Goal: Task Accomplishment & Management: Complete application form

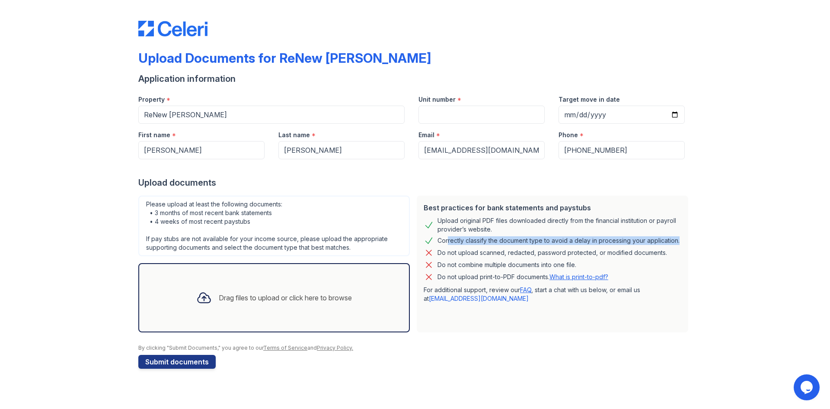
drag, startPoint x: 445, startPoint y: 238, endPoint x: 676, endPoint y: 245, distance: 231.1
click at [676, 245] on div "Correctly classify the document type to avoid a delay in processing your applic…" at bounding box center [559, 240] width 242 height 10
click at [665, 262] on div "Do not combine multiple documents into one file." at bounding box center [553, 265] width 258 height 10
click at [533, 348] on div "By clicking "Submit Documents," you agree to our Terms of Service and Privacy P…" at bounding box center [415, 347] width 554 height 7
click at [234, 300] on div "Drag files to upload or click here to browse" at bounding box center [285, 297] width 133 height 10
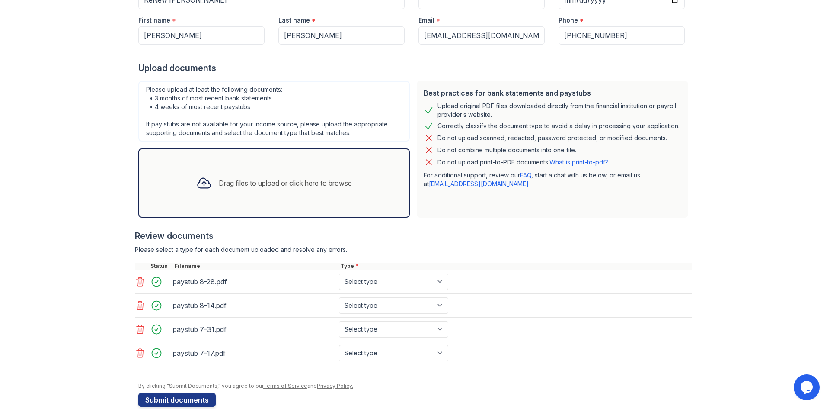
scroll to position [130, 0]
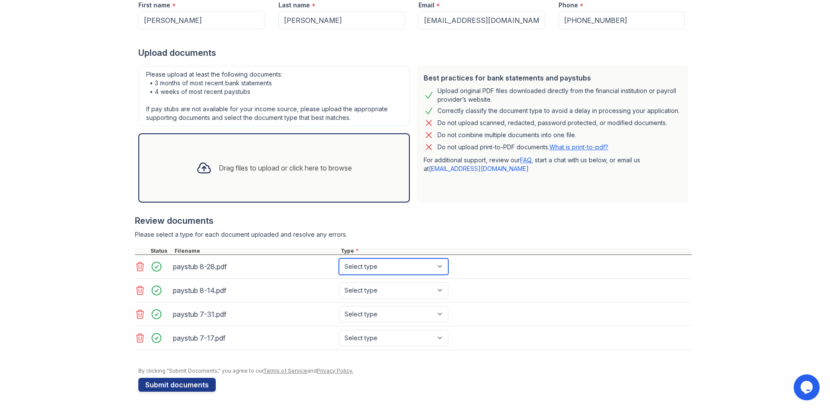
click at [442, 268] on select "Select type Paystub Bank Statement Offer Letter Tax Documents Benefit Award Let…" at bounding box center [393, 266] width 109 height 16
select select "paystub"
click at [339, 258] on select "Select type Paystub Bank Statement Offer Letter Tax Documents Benefit Award Let…" at bounding box center [393, 266] width 109 height 16
click at [440, 288] on select "Select type Paystub Bank Statement Offer Letter Tax Documents Benefit Award Let…" at bounding box center [393, 290] width 109 height 16
select select "paystub"
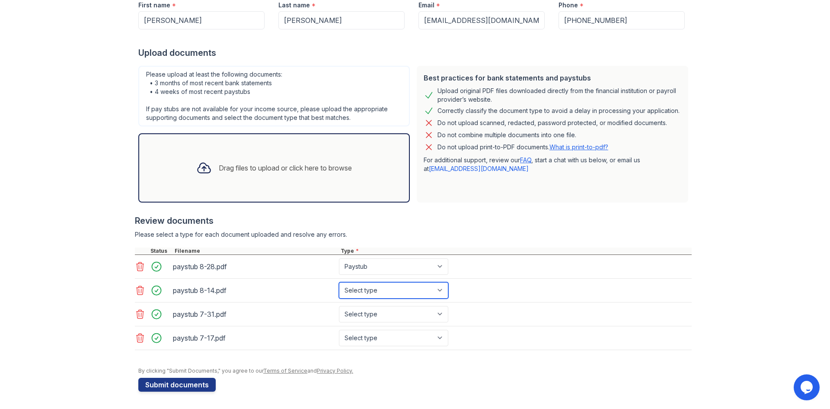
click at [339, 282] on select "Select type Paystub Bank Statement Offer Letter Tax Documents Benefit Award Let…" at bounding box center [393, 290] width 109 height 16
click at [442, 311] on select "Select type Paystub Bank Statement Offer Letter Tax Documents Benefit Award Let…" at bounding box center [393, 314] width 109 height 16
select select "paystub"
click at [339, 306] on select "Select type Paystub Bank Statement Offer Letter Tax Documents Benefit Award Let…" at bounding box center [393, 314] width 109 height 16
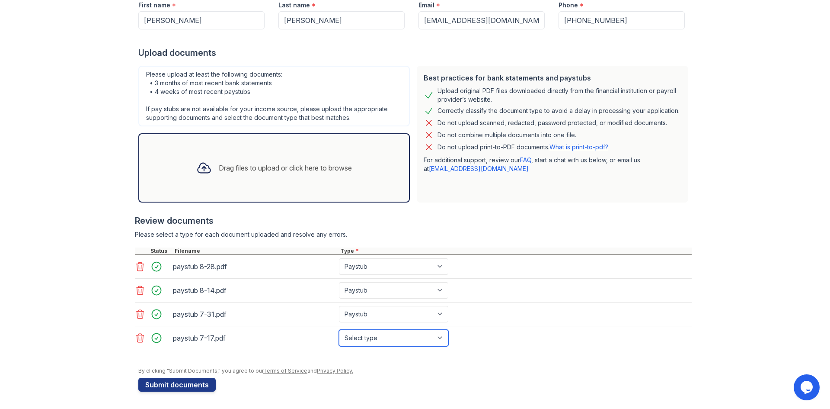
click at [439, 339] on select "Select type Paystub Bank Statement Offer Letter Tax Documents Benefit Award Let…" at bounding box center [393, 338] width 109 height 16
select select "paystub"
click at [339, 330] on select "Select type Paystub Bank Statement Offer Letter Tax Documents Benefit Award Let…" at bounding box center [393, 338] width 109 height 16
drag, startPoint x: 154, startPoint y: 81, endPoint x: 272, endPoint y: 86, distance: 117.3
click at [272, 86] on div "Please upload at least the following documents: • 3 months of most recent bank …" at bounding box center [274, 96] width 272 height 61
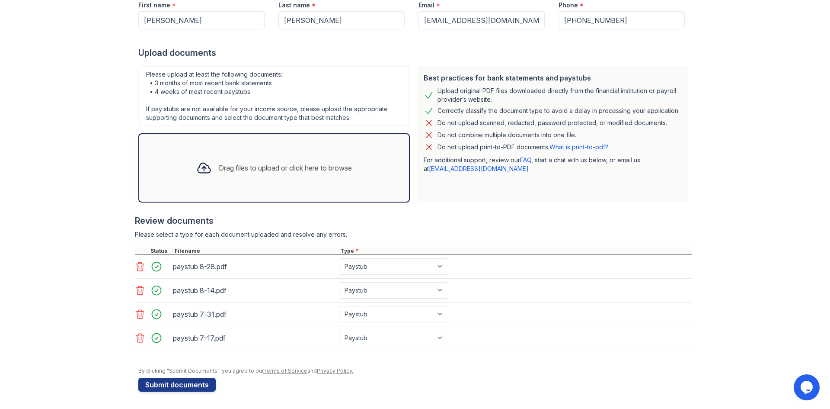
click at [154, 105] on div "Please upload at least the following documents: • 3 months of most recent bank …" at bounding box center [274, 96] width 272 height 61
click at [238, 164] on div "Drag files to upload or click here to browse" at bounding box center [285, 168] width 133 height 10
click at [251, 177] on div "Drag files to upload or click here to browse" at bounding box center [274, 167] width 170 height 29
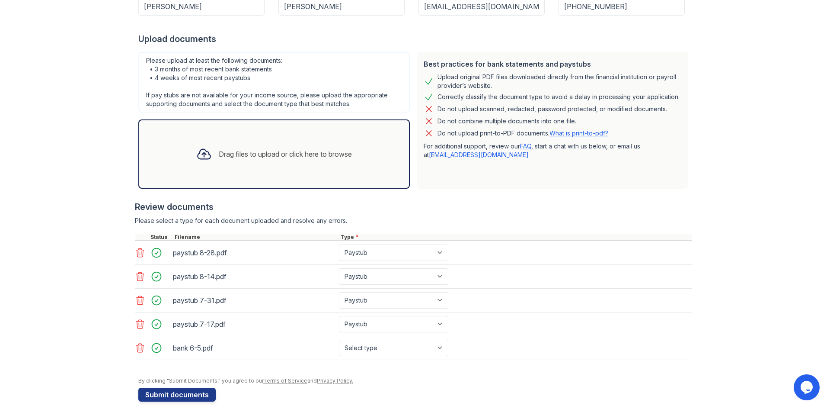
scroll to position [151, 0]
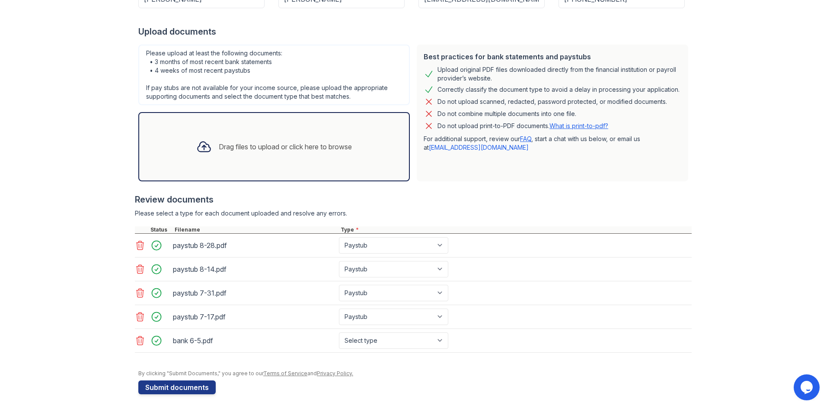
click at [219, 151] on div "Drag files to upload or click here to browse" at bounding box center [285, 146] width 133 height 10
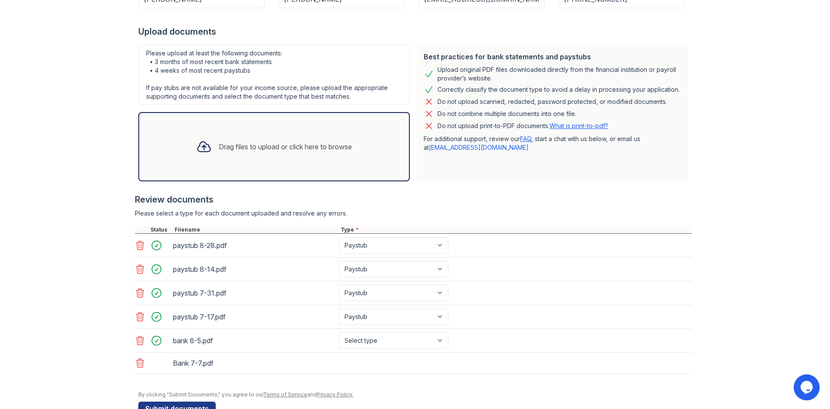
click at [246, 152] on div "Drag files to upload or click here to browse" at bounding box center [274, 146] width 170 height 29
click at [233, 145] on div "Drag files to upload or click here to browse" at bounding box center [285, 146] width 133 height 10
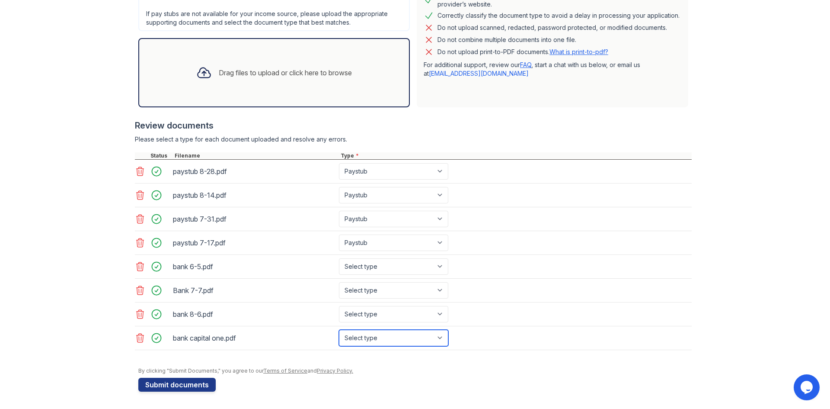
click at [441, 338] on select "Select type Paystub Bank Statement Offer Letter Tax Documents Benefit Award Let…" at bounding box center [393, 338] width 109 height 16
select select "bank_statement"
click at [339, 330] on select "Select type Paystub Bank Statement Offer Letter Tax Documents Benefit Award Let…" at bounding box center [393, 338] width 109 height 16
click at [441, 314] on select "Select type Paystub Bank Statement Offer Letter Tax Documents Benefit Award Let…" at bounding box center [393, 314] width 109 height 16
select select "bank_statement"
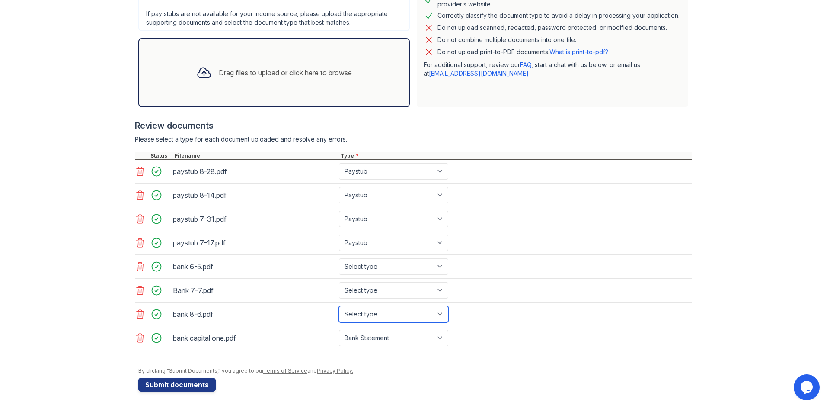
click at [339, 306] on select "Select type Paystub Bank Statement Offer Letter Tax Documents Benefit Award Let…" at bounding box center [393, 314] width 109 height 16
click at [374, 285] on select "Select type Paystub Bank Statement Offer Letter Tax Documents Benefit Award Let…" at bounding box center [393, 290] width 109 height 16
select select "bank_statement"
click at [339, 282] on select "Select type Paystub Bank Statement Offer Letter Tax Documents Benefit Award Let…" at bounding box center [393, 290] width 109 height 16
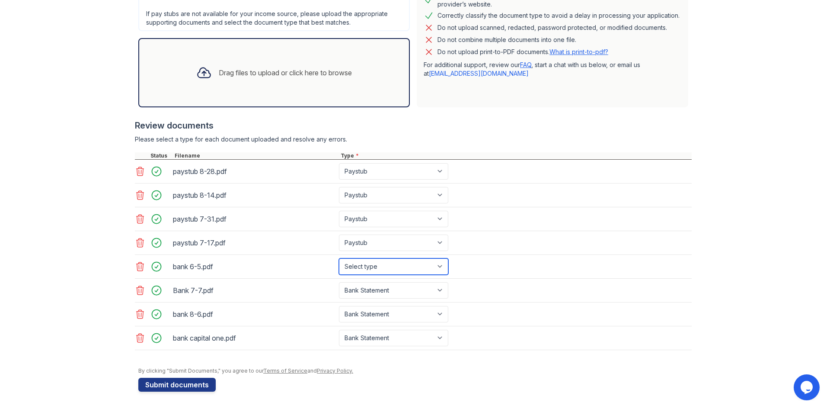
click at [363, 267] on select "Select type Paystub Bank Statement Offer Letter Tax Documents Benefit Award Let…" at bounding box center [393, 266] width 109 height 16
select select "bank_statement"
click at [339, 258] on select "Select type Paystub Bank Statement Offer Letter Tax Documents Benefit Award Let…" at bounding box center [393, 266] width 109 height 16
click at [494, 269] on div "bank 6-5.pdf Select type Paystub Bank Statement Offer Letter Tax Documents Bene…" at bounding box center [413, 267] width 557 height 24
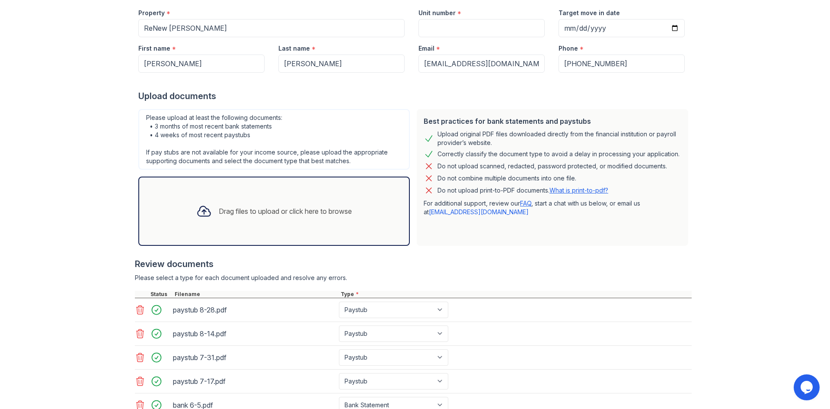
scroll to position [43, 0]
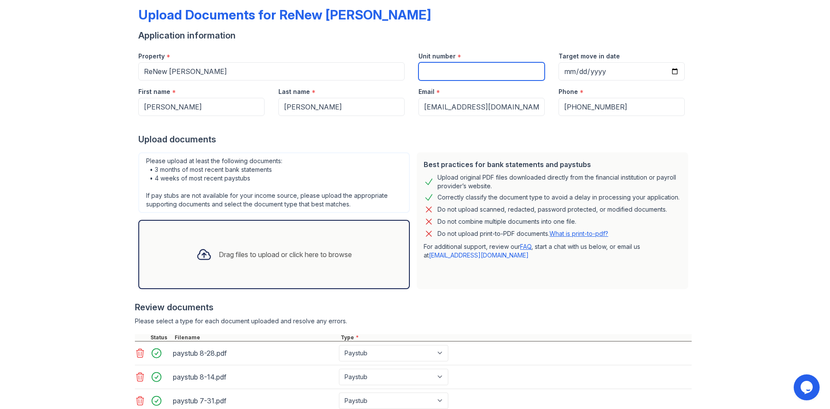
click at [458, 69] on input "Unit number" at bounding box center [482, 71] width 126 height 18
type input "1078"
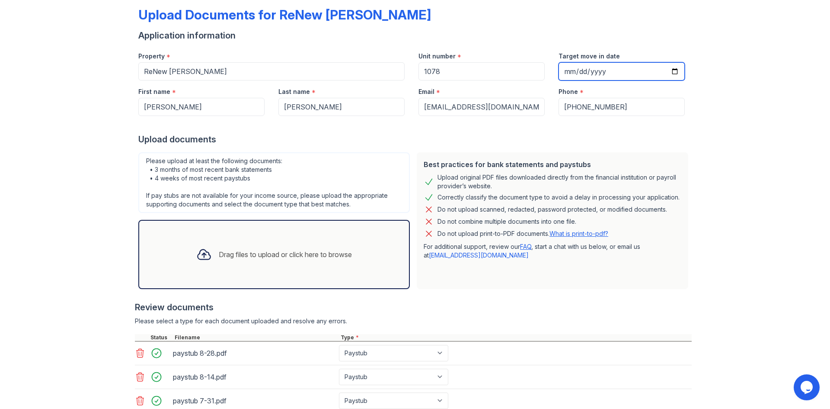
click at [560, 70] on input "Target move in date" at bounding box center [622, 71] width 126 height 18
click at [672, 72] on input "Target move in date" at bounding box center [622, 71] width 126 height 18
type input "[DATE]"
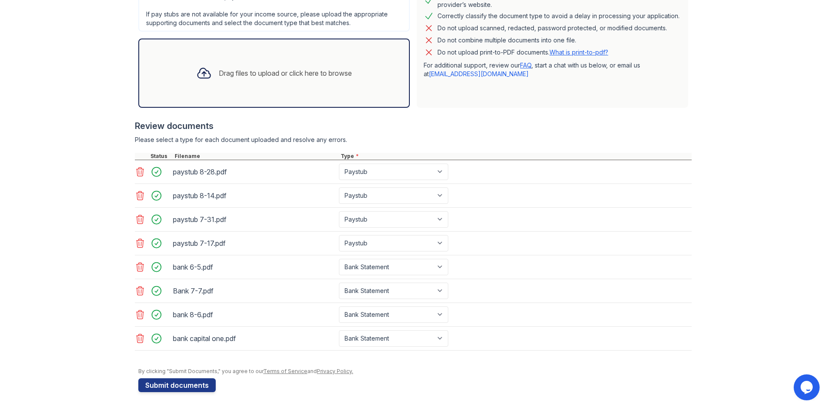
scroll to position [225, 0]
click at [175, 387] on button "Submit documents" at bounding box center [176, 385] width 77 height 14
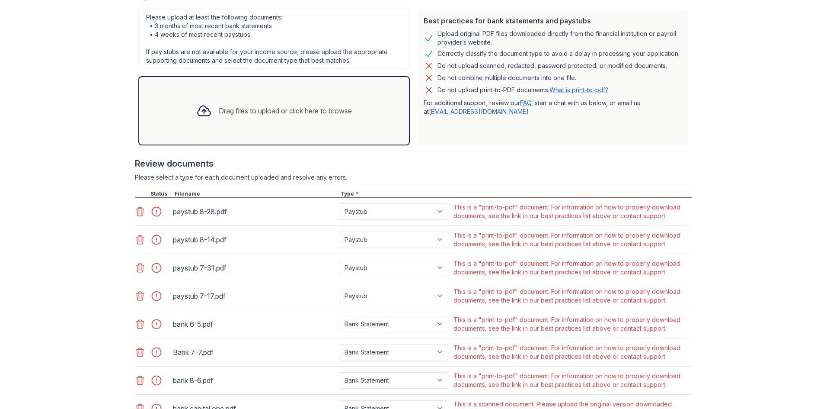
scroll to position [216, 0]
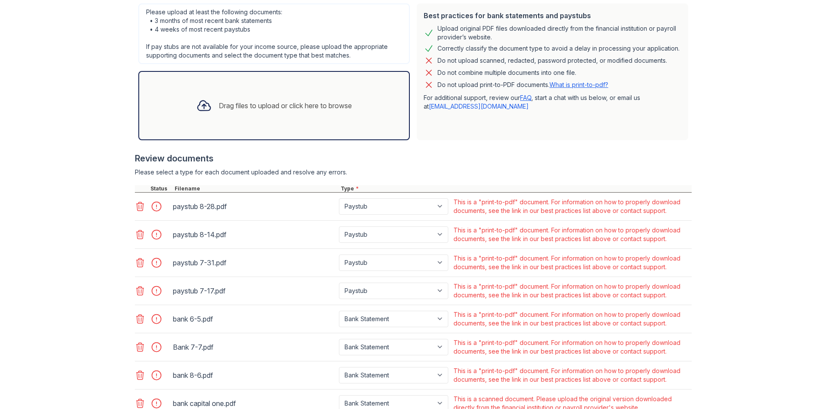
drag, startPoint x: 567, startPoint y: 202, endPoint x: 678, endPoint y: 206, distance: 111.2
click at [678, 206] on div "This is a "print-to-pdf" document. For information on how to properly download …" at bounding box center [572, 206] width 237 height 17
click at [575, 210] on div "This is a "print-to-pdf" document. For information on how to properly download …" at bounding box center [572, 206] width 237 height 17
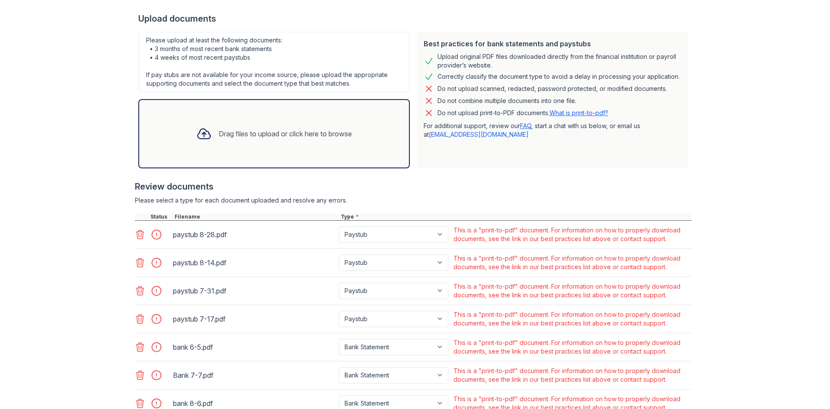
scroll to position [173, 0]
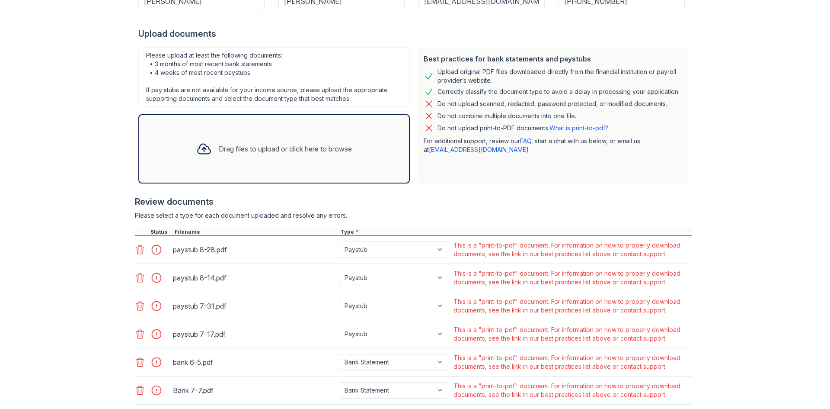
drag, startPoint x: 473, startPoint y: 74, endPoint x: 636, endPoint y: 78, distance: 163.5
click at [636, 78] on div "Upload original PDF files downloaded directly from the financial institution or…" at bounding box center [560, 75] width 244 height 17
click at [629, 83] on div "Upload original PDF files downloaded directly from the financial institution or…" at bounding box center [560, 75] width 244 height 17
click at [140, 250] on icon at bounding box center [140, 249] width 7 height 9
click at [136, 250] on icon at bounding box center [140, 249] width 10 height 10
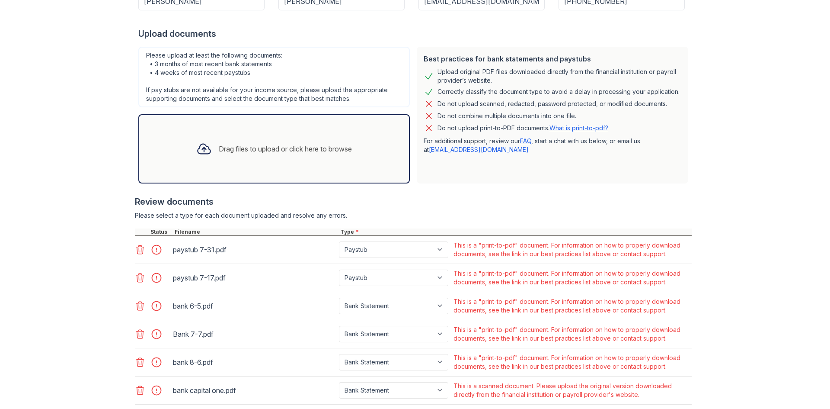
click at [137, 250] on icon at bounding box center [140, 249] width 7 height 9
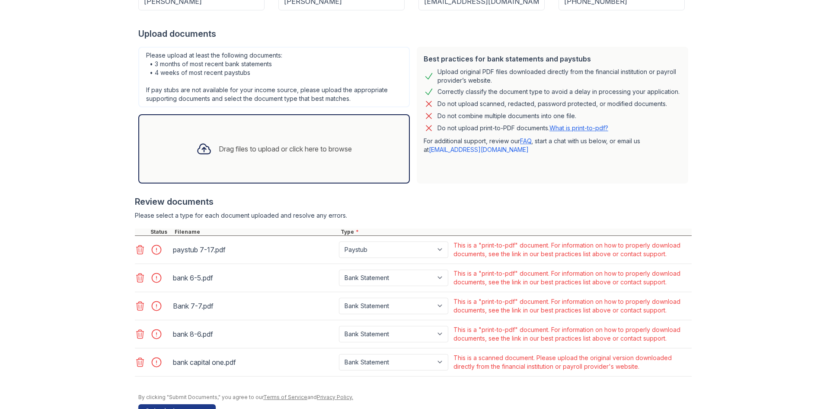
click at [137, 250] on icon at bounding box center [140, 249] width 7 height 9
click at [137, 275] on icon at bounding box center [140, 279] width 7 height 9
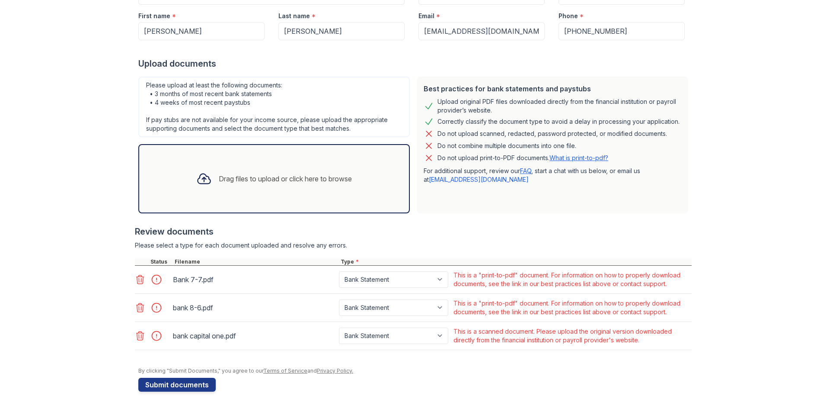
click at [137, 275] on icon at bounding box center [140, 279] width 7 height 9
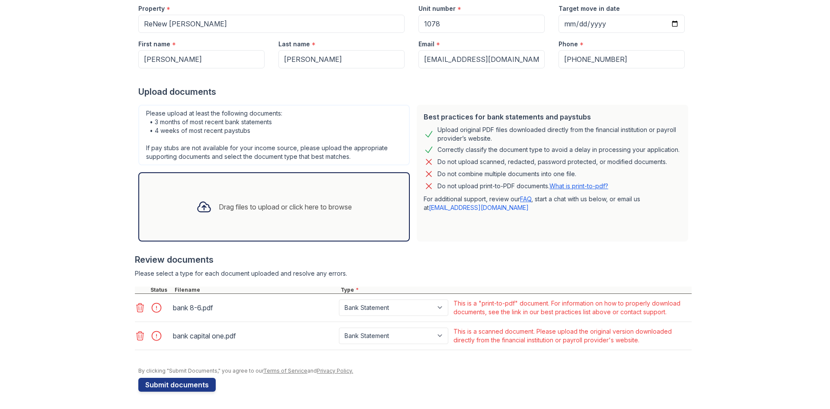
click at [138, 306] on icon at bounding box center [140, 307] width 10 height 10
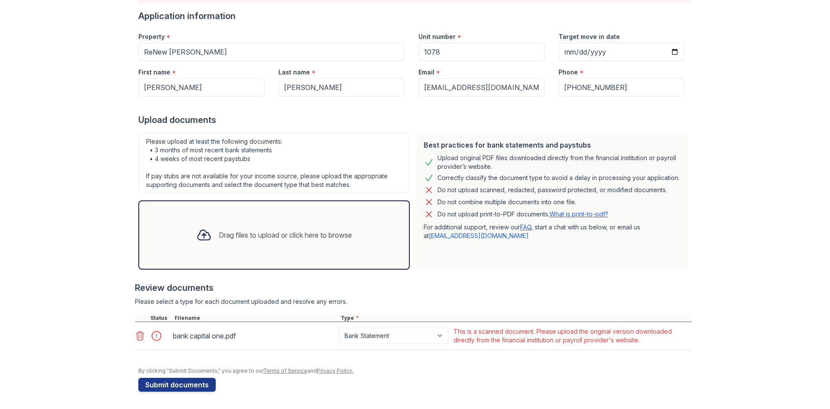
click at [138, 336] on icon at bounding box center [140, 335] width 10 height 10
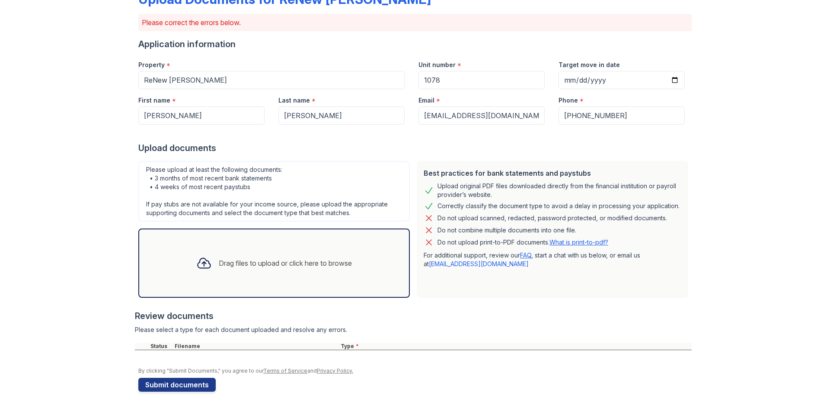
scroll to position [59, 0]
click at [236, 263] on div "Drag files to upload or click here to browse" at bounding box center [285, 263] width 133 height 10
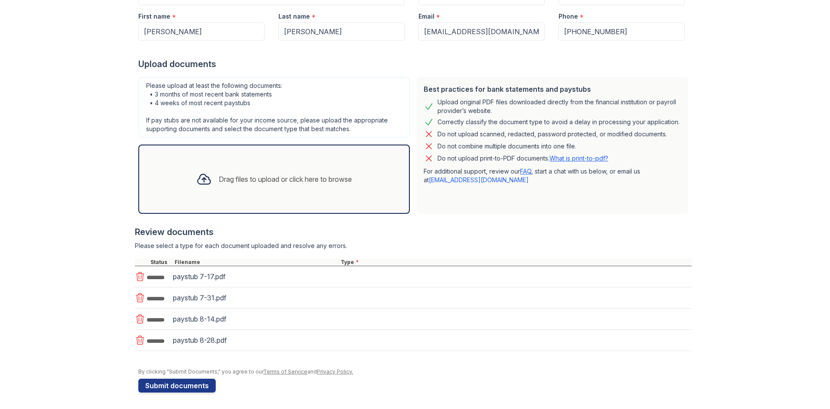
scroll to position [144, 0]
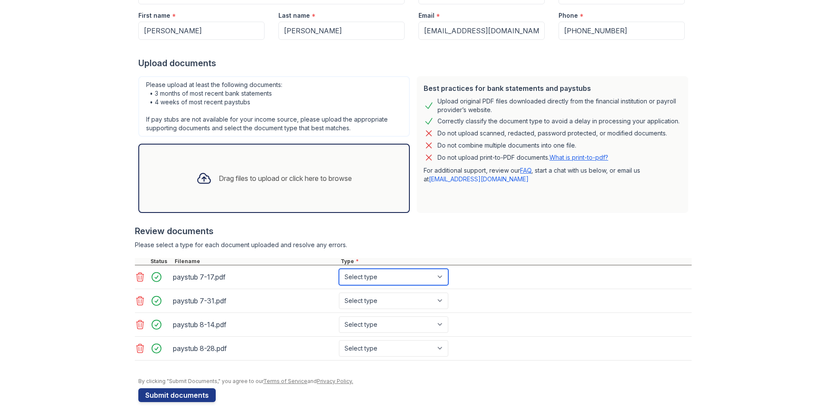
click at [434, 276] on select "Select type Paystub Bank Statement Offer Letter Tax Documents Benefit Award Let…" at bounding box center [393, 277] width 109 height 16
select select "paystub"
click at [339, 269] on select "Select type Paystub Bank Statement Offer Letter Tax Documents Benefit Award Let…" at bounding box center [393, 277] width 109 height 16
click at [439, 301] on select "Select type Paystub Bank Statement Offer Letter Tax Documents Benefit Award Let…" at bounding box center [393, 300] width 109 height 16
select select "paystub"
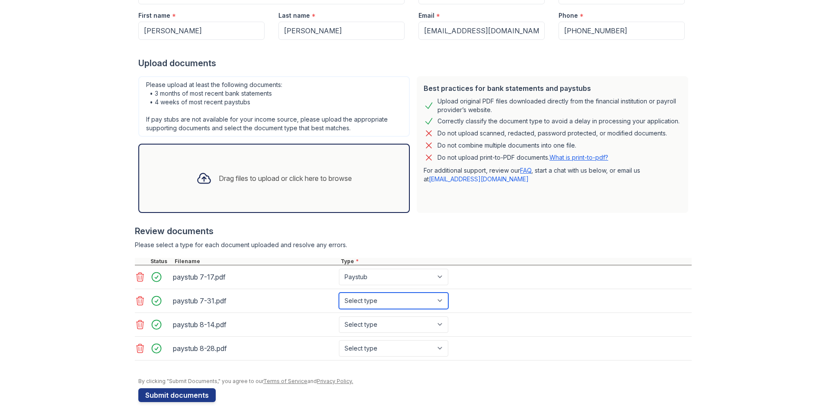
click at [339, 292] on select "Select type Paystub Bank Statement Offer Letter Tax Documents Benefit Award Let…" at bounding box center [393, 300] width 109 height 16
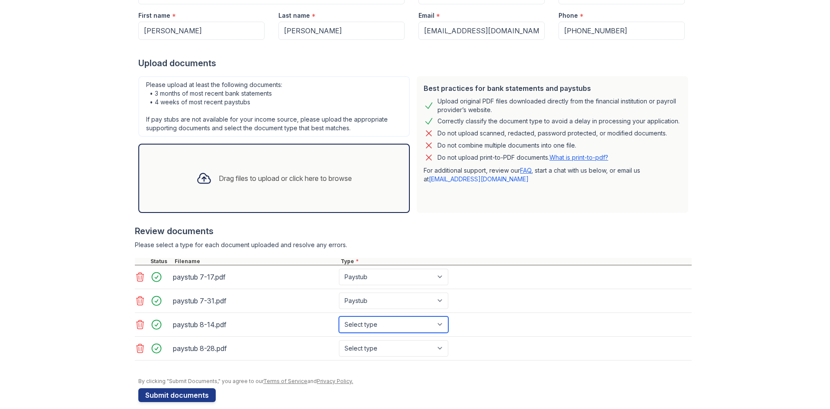
click at [433, 320] on select "Select type Paystub Bank Statement Offer Letter Tax Documents Benefit Award Let…" at bounding box center [393, 324] width 109 height 16
select select "paystub"
click at [339, 316] on select "Select type Paystub Bank Statement Offer Letter Tax Documents Benefit Award Let…" at bounding box center [393, 324] width 109 height 16
click at [440, 350] on select "Select type Paystub Bank Statement Offer Letter Tax Documents Benefit Award Let…" at bounding box center [393, 348] width 109 height 16
select select "paystub"
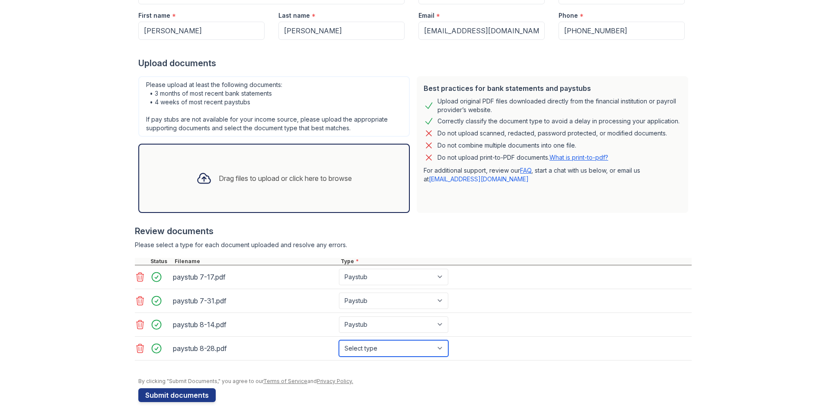
click at [339, 340] on select "Select type Paystub Bank Statement Offer Letter Tax Documents Benefit Award Let…" at bounding box center [393, 348] width 109 height 16
click at [515, 281] on div "paystub 7-17.pdf Select type Paystub Bank Statement Offer Letter Tax Documents …" at bounding box center [413, 277] width 557 height 24
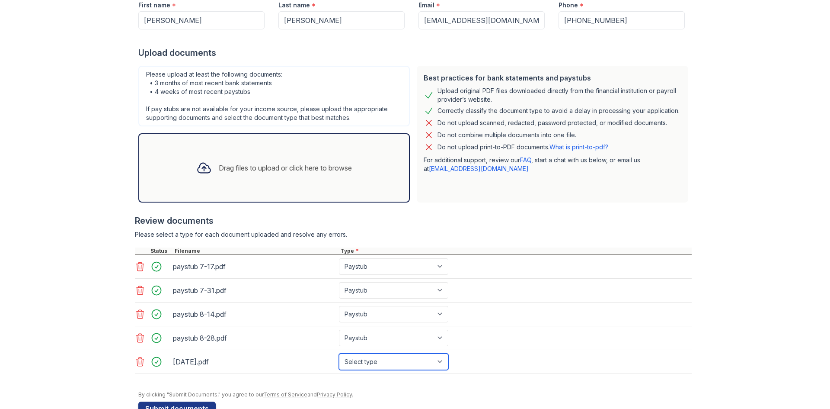
click at [442, 361] on select "Select type Paystub Bank Statement Offer Letter Tax Documents Benefit Award Let…" at bounding box center [393, 361] width 109 height 16
select select "bank_statement"
click at [339, 353] on select "Select type Paystub Bank Statement Offer Letter Tax Documents Benefit Award Let…" at bounding box center [393, 361] width 109 height 16
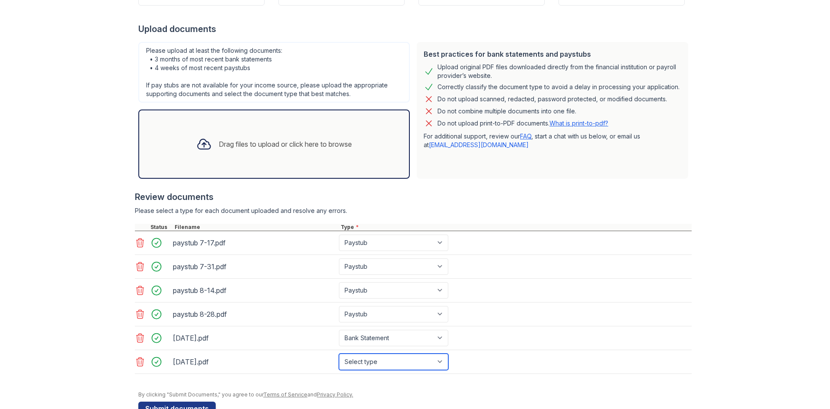
click at [438, 362] on select "Select type Paystub Bank Statement Offer Letter Tax Documents Benefit Award Let…" at bounding box center [393, 361] width 109 height 16
select select "bank_statement"
click at [339, 353] on select "Select type Paystub Bank Statement Offer Letter Tax Documents Benefit Award Let…" at bounding box center [393, 361] width 109 height 16
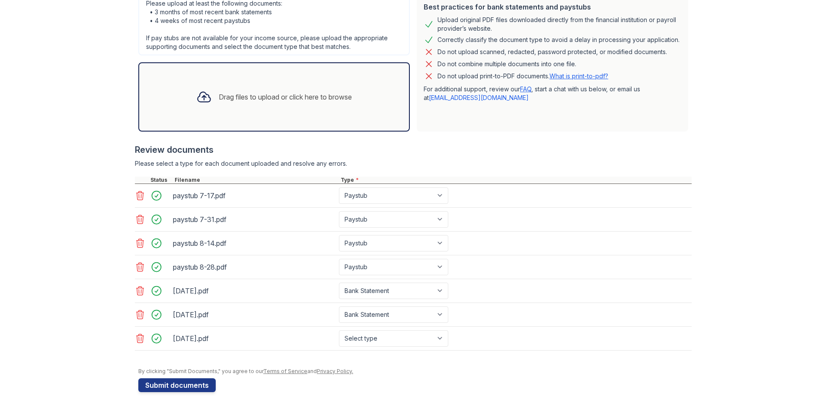
scroll to position [225, 0]
click at [442, 337] on select "Select type Paystub Bank Statement Offer Letter Tax Documents Benefit Award Let…" at bounding box center [393, 338] width 109 height 16
select select "bank_statement"
click at [339, 330] on select "Select type Paystub Bank Statement Offer Letter Tax Documents Benefit Award Let…" at bounding box center [393, 338] width 109 height 16
click at [506, 323] on div "[DATE].pdf Select type Paystub Bank Statement Offer Letter Tax Documents Benefi…" at bounding box center [413, 314] width 557 height 24
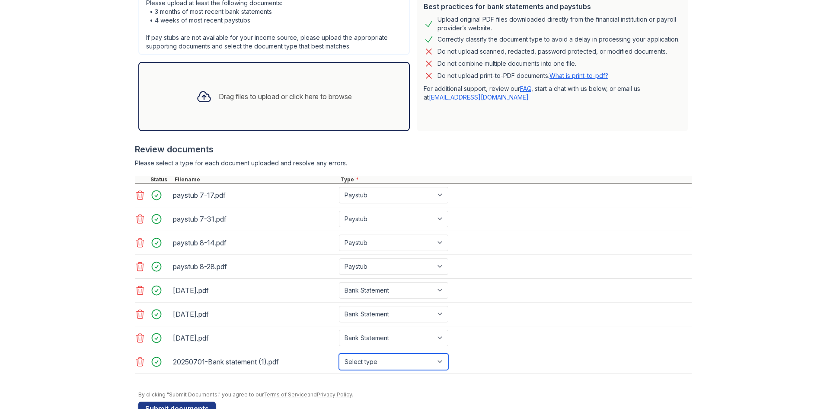
click at [445, 362] on select "Select type Paystub Bank Statement Offer Letter Tax Documents Benefit Award Let…" at bounding box center [393, 361] width 109 height 16
select select "bank_statement"
click at [339, 353] on select "Select type Paystub Bank Statement Offer Letter Tax Documents Benefit Award Let…" at bounding box center [393, 361] width 109 height 16
click at [530, 330] on div "[DATE].pdf Select type Paystub Bank Statement Offer Letter Tax Documents Benefi…" at bounding box center [413, 338] width 557 height 24
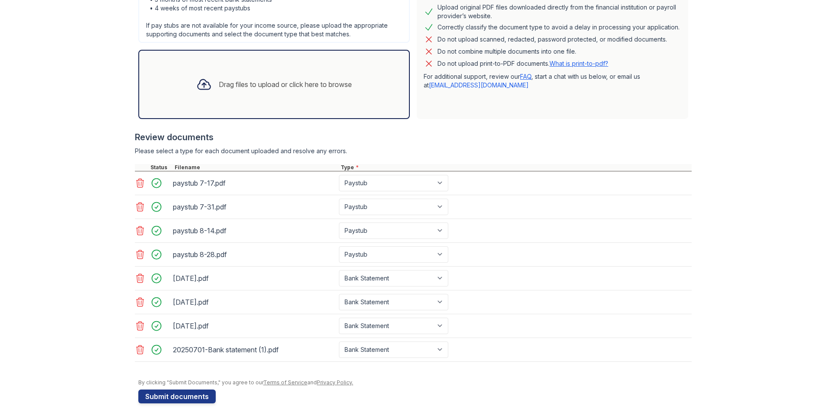
scroll to position [249, 0]
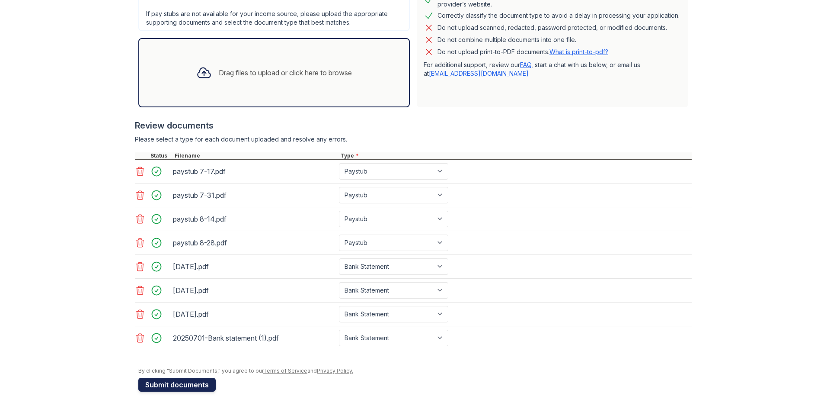
click at [196, 383] on button "Submit documents" at bounding box center [176, 385] width 77 height 14
